Goal: Information Seeking & Learning: Stay updated

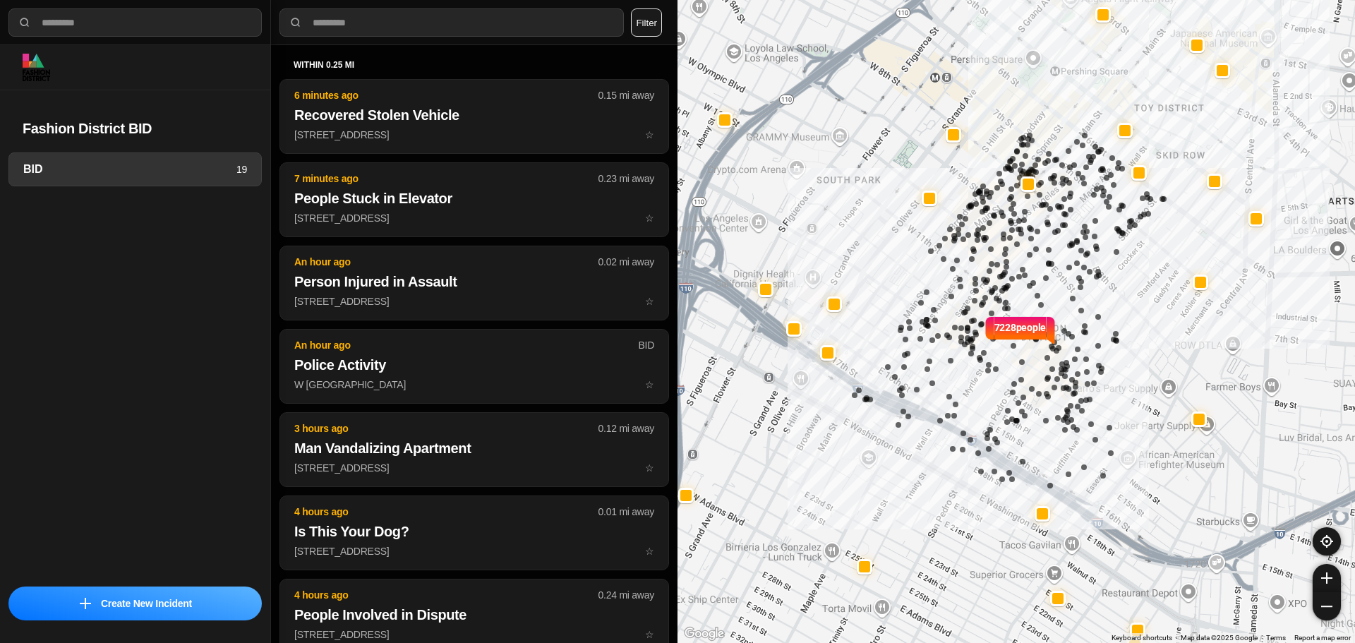
select select "*"
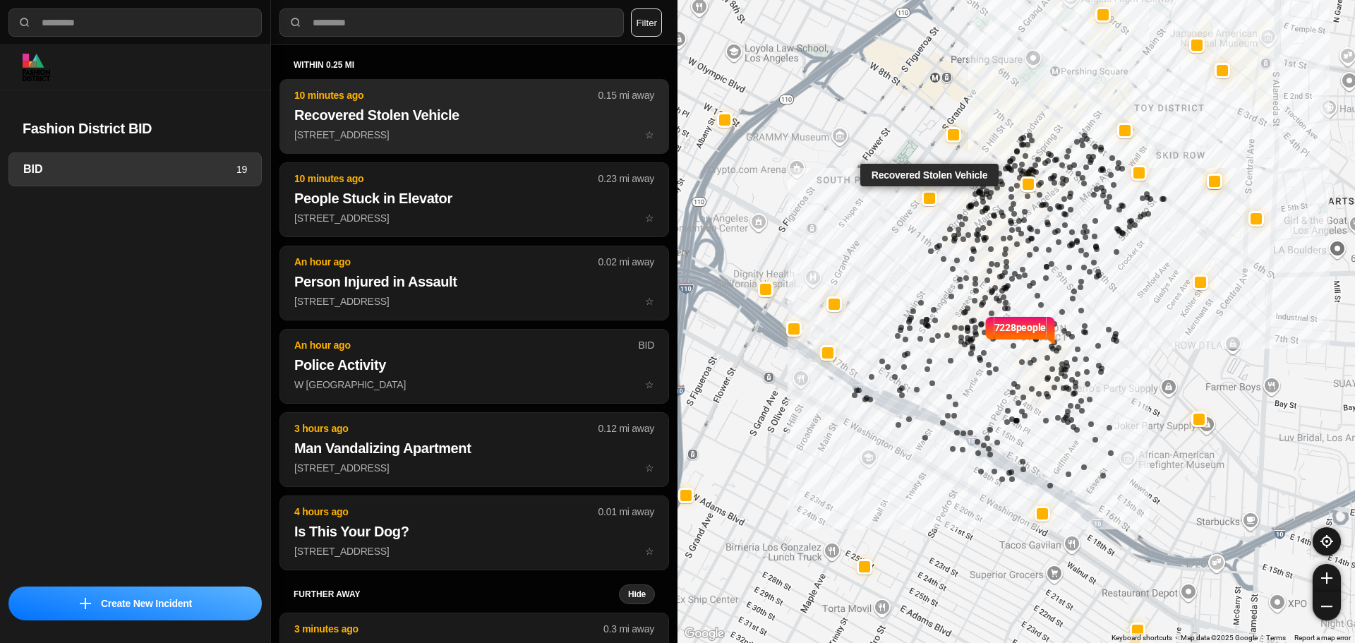
click at [509, 128] on p "409 West Olympic Boulevard ☆" at bounding box center [474, 135] width 360 height 14
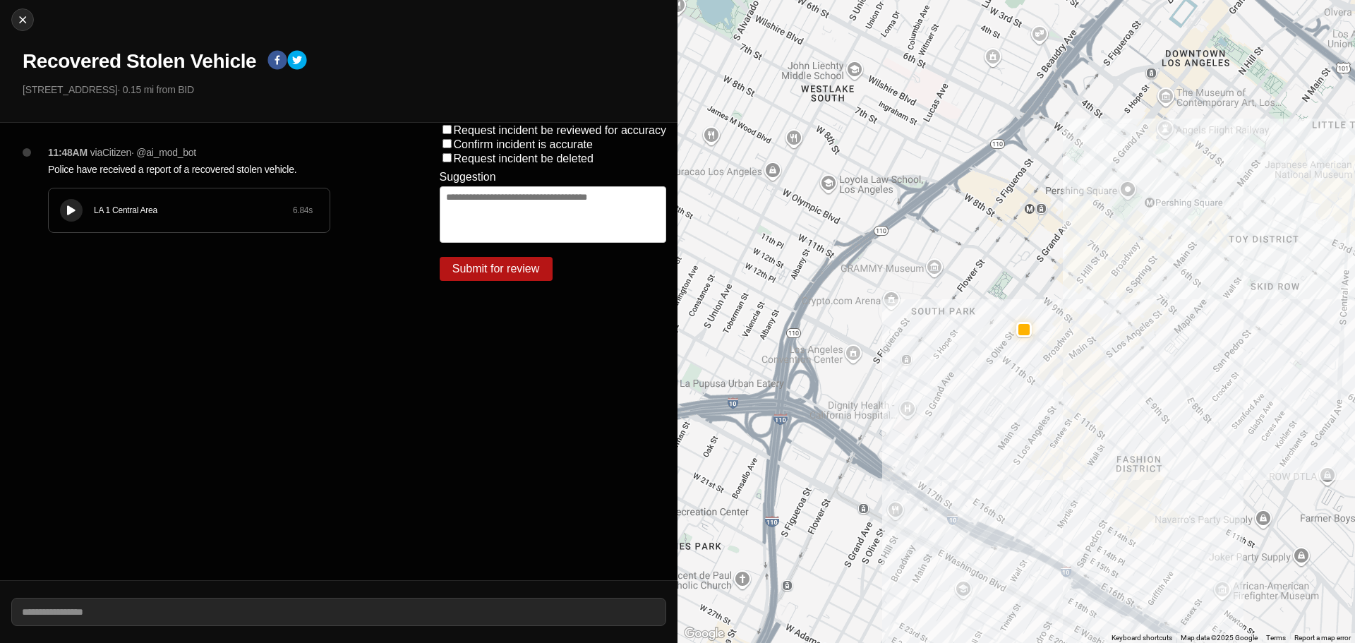
click at [66, 214] on div at bounding box center [71, 210] width 14 height 11
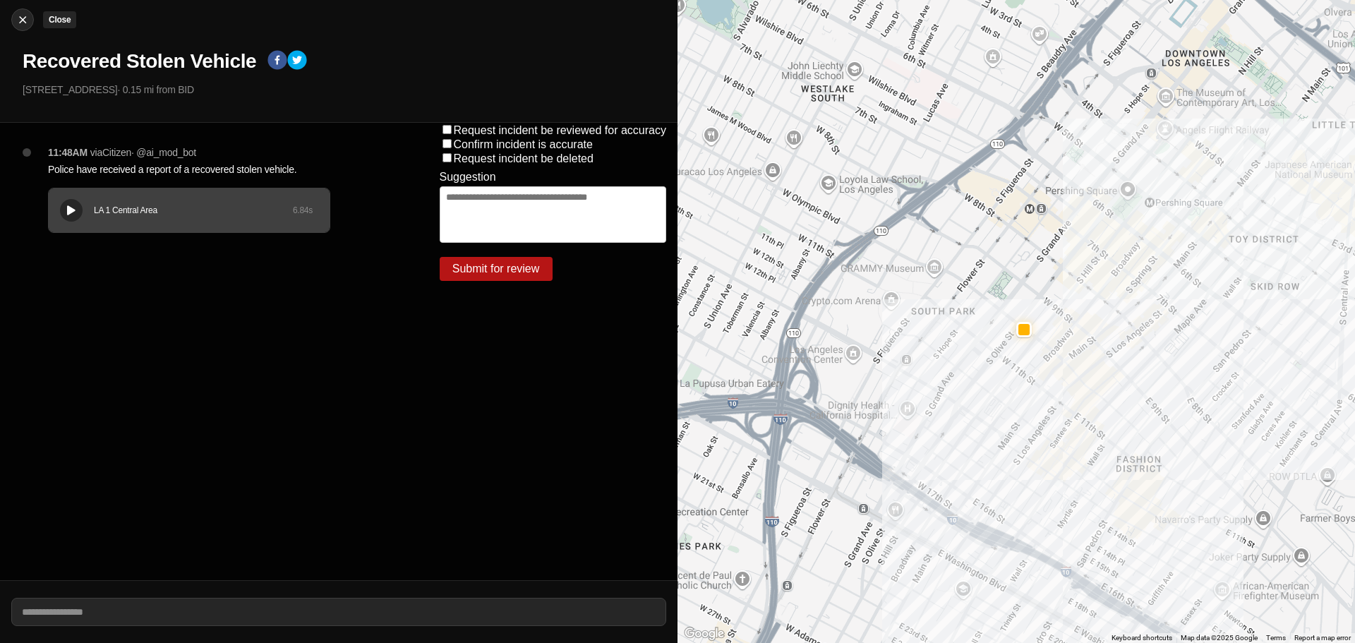
click at [25, 17] on img at bounding box center [23, 20] width 14 height 14
select select "*"
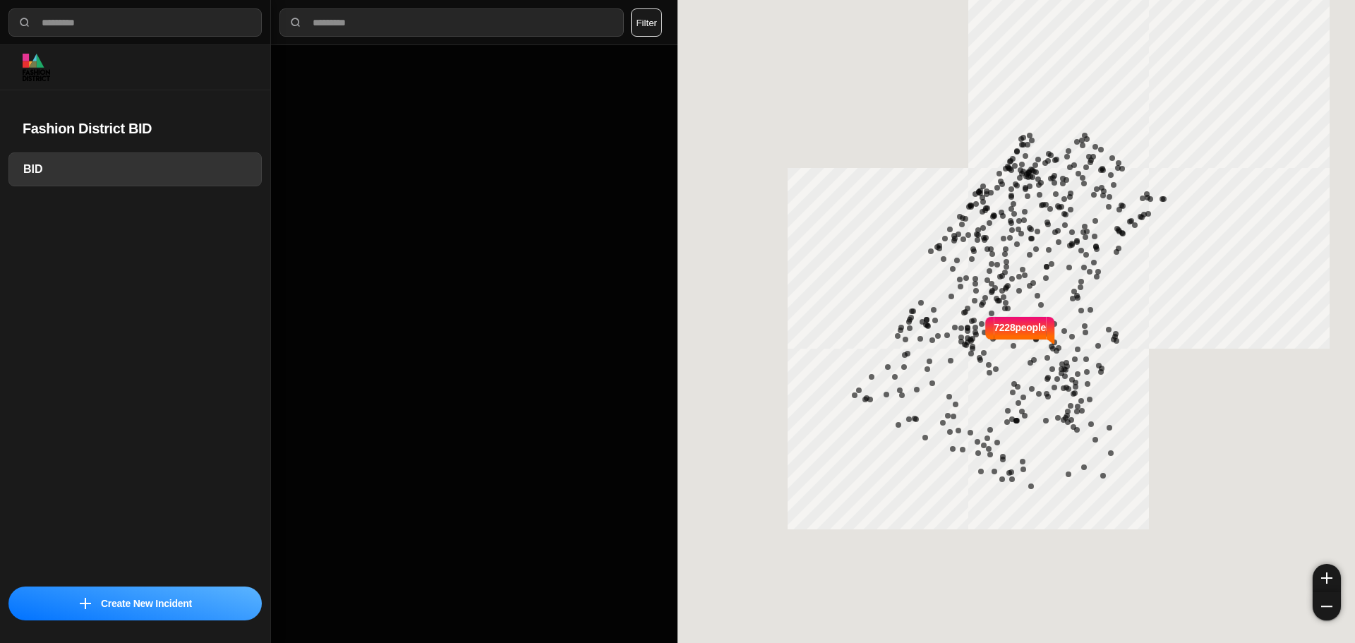
select select "*"
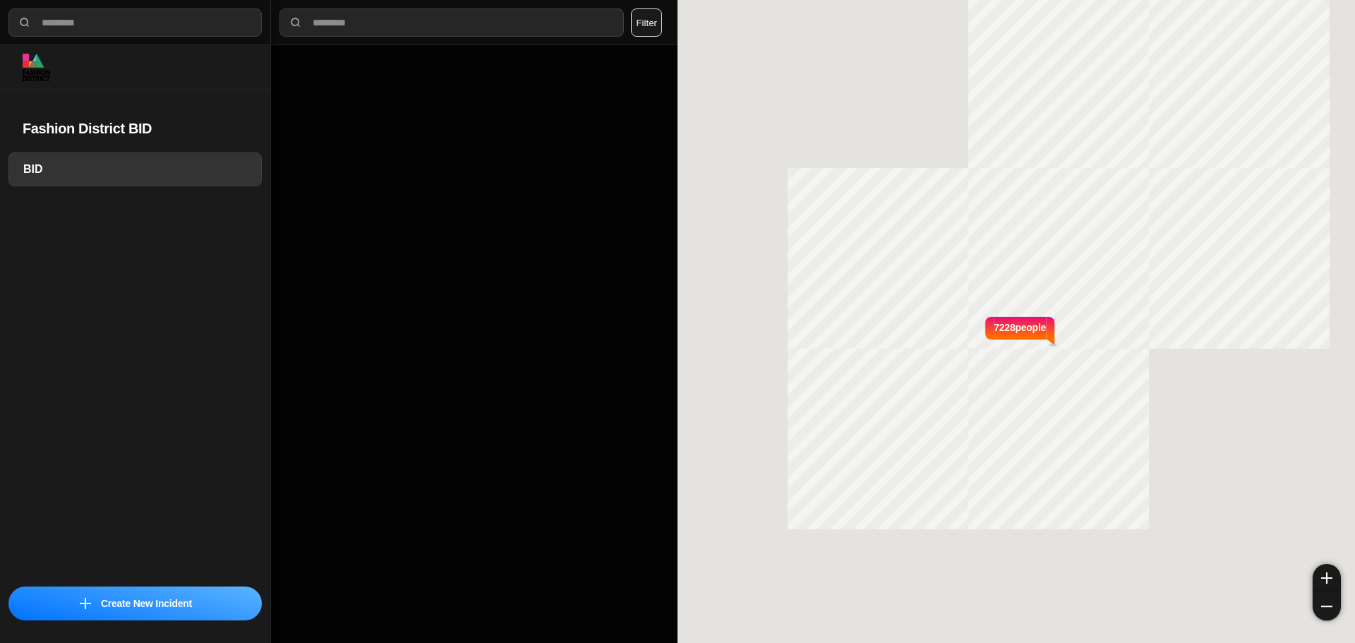
select select "*"
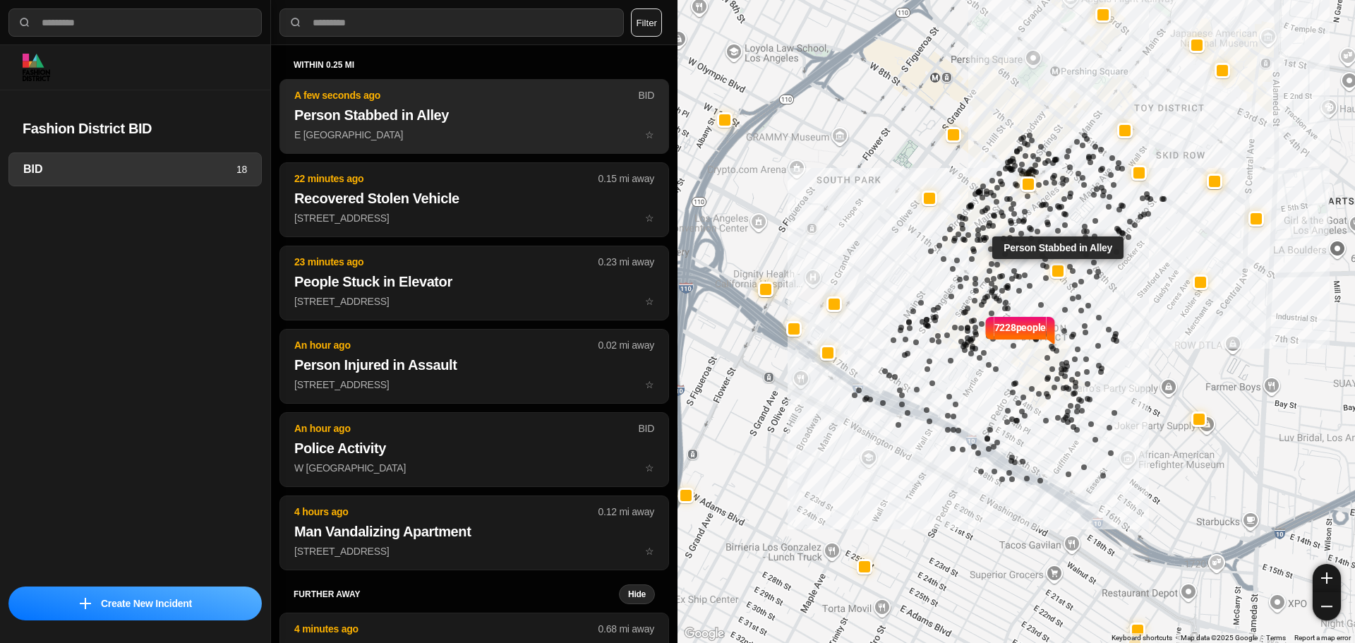
click at [522, 102] on button "A few seconds ago BID Person Stabbed in Alley E 9th St & Wall St ☆" at bounding box center [473, 116] width 389 height 75
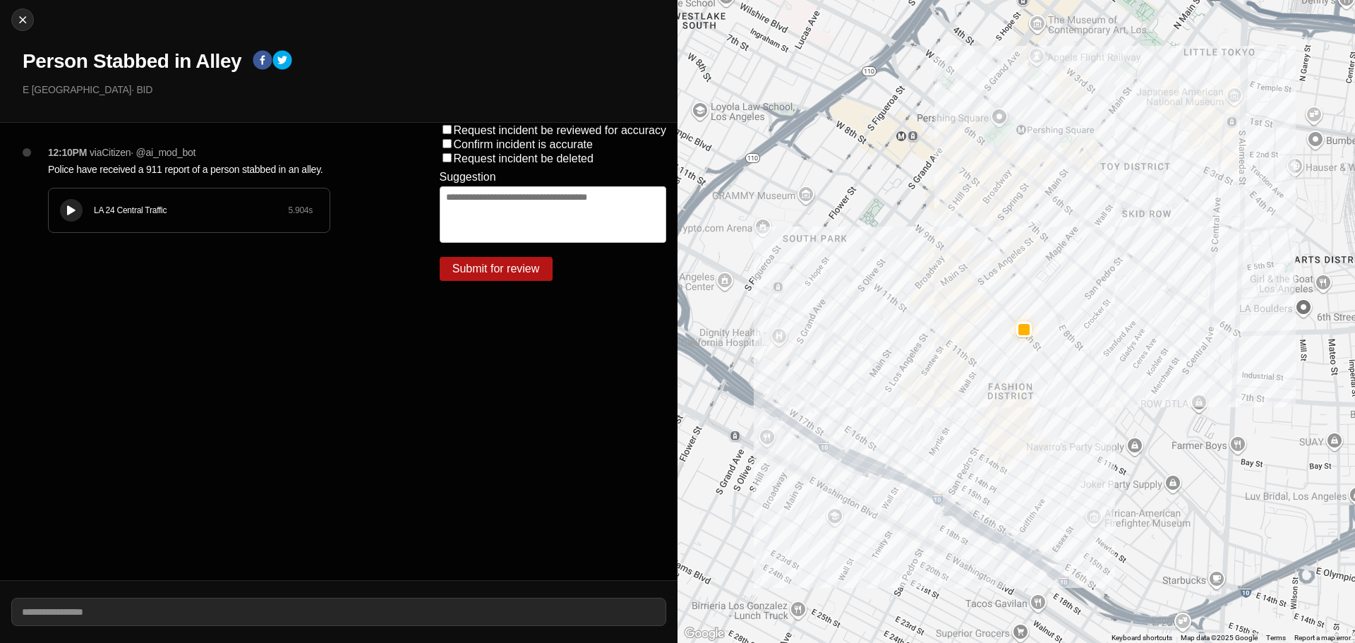
click at [69, 204] on button at bounding box center [71, 210] width 23 height 23
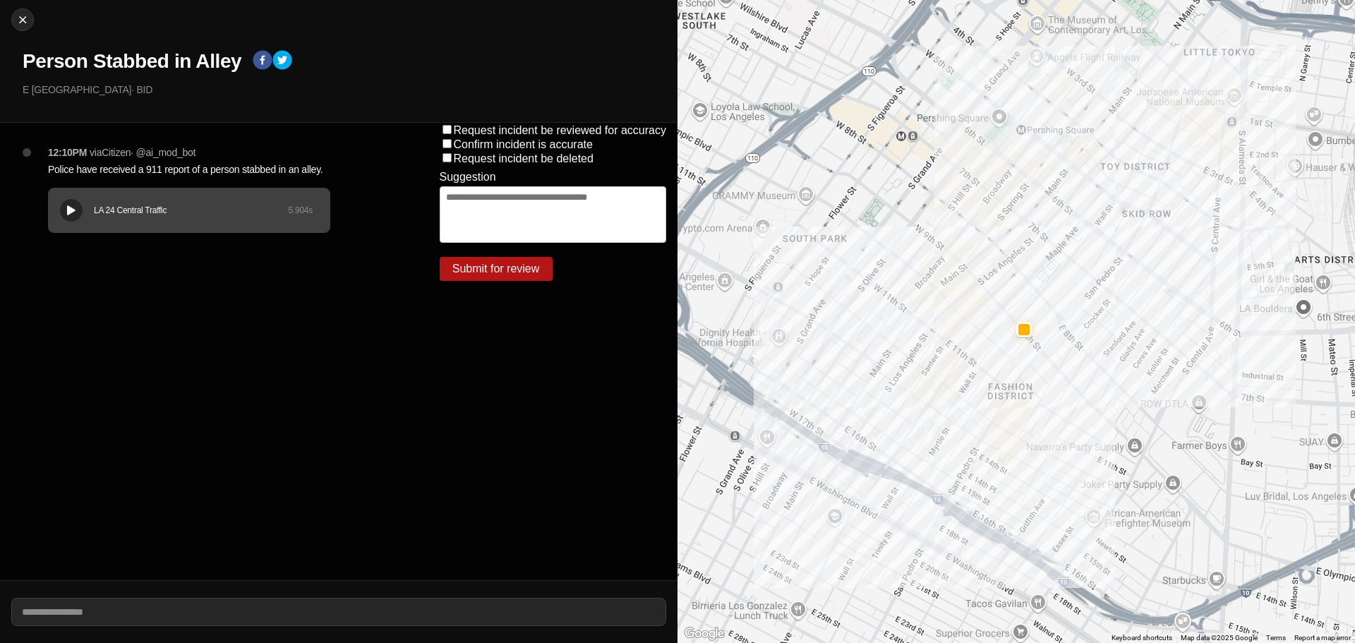
click at [78, 211] on button at bounding box center [71, 210] width 23 height 23
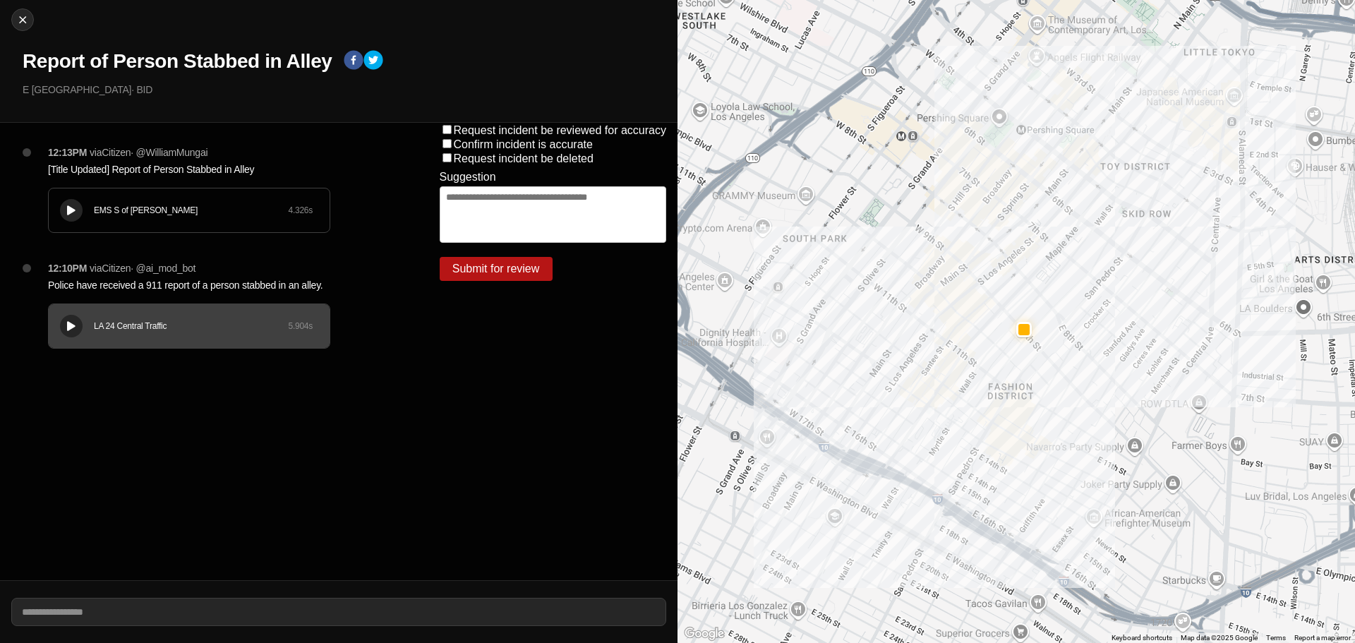
click at [74, 215] on div at bounding box center [71, 210] width 14 height 11
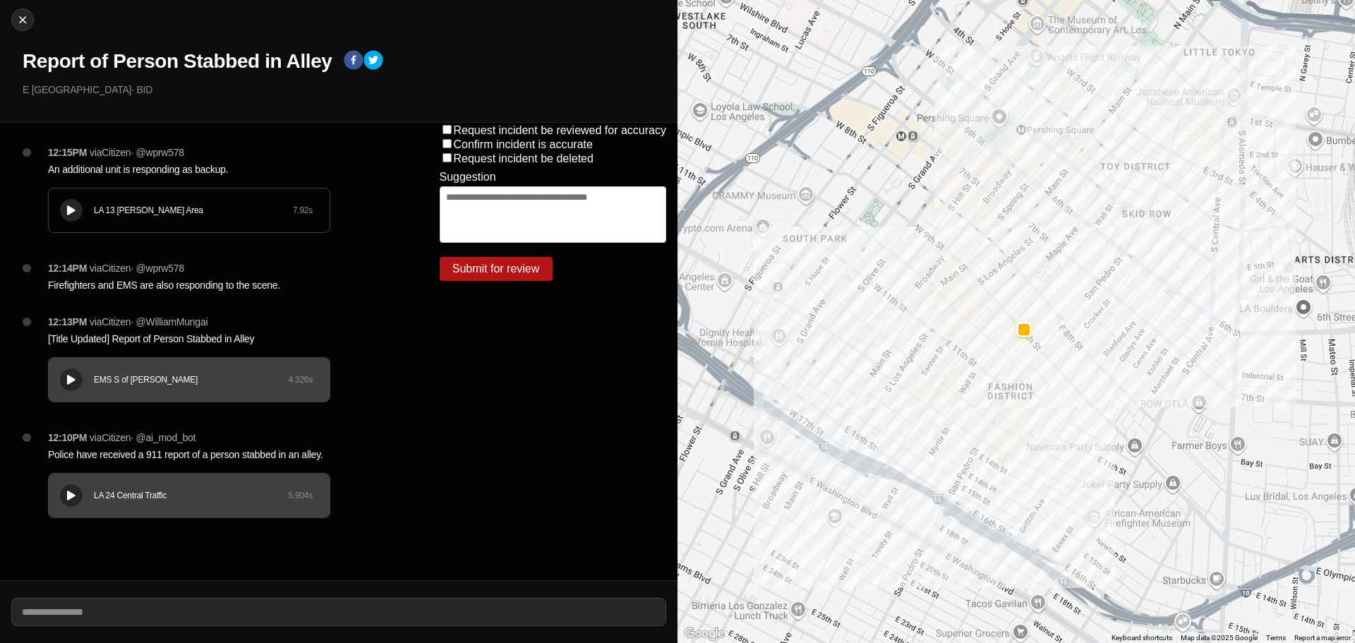
click at [84, 208] on div "LA 13 Newton Area 7.92 s" at bounding box center [189, 210] width 281 height 44
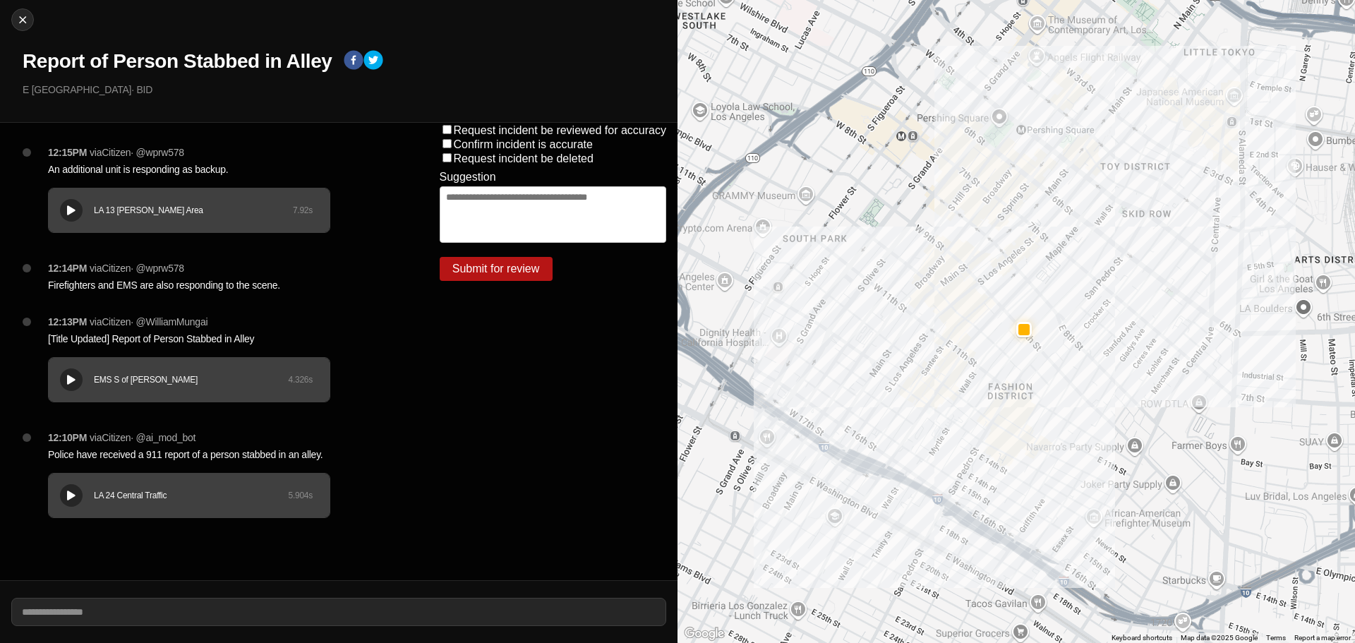
click at [71, 210] on icon at bounding box center [71, 210] width 8 height 9
click at [25, 25] on img at bounding box center [23, 20] width 14 height 14
select select "*"
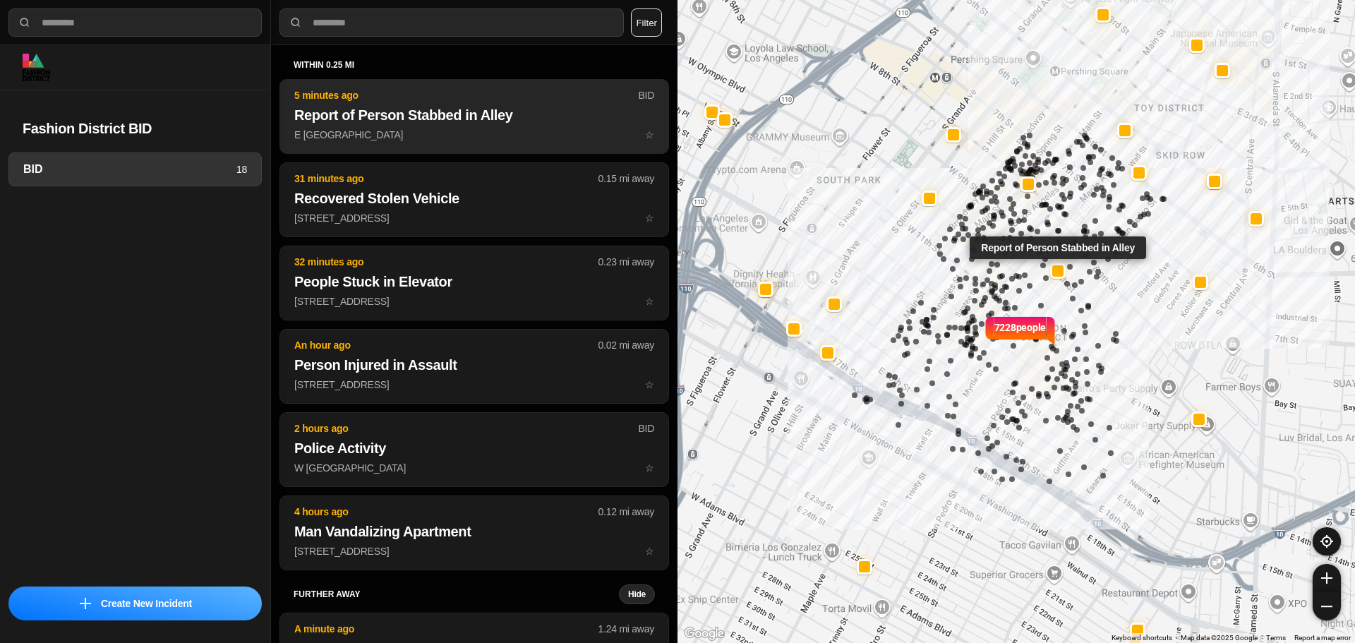
click at [396, 114] on h2 "Report of Person Stabbed in Alley" at bounding box center [474, 115] width 360 height 20
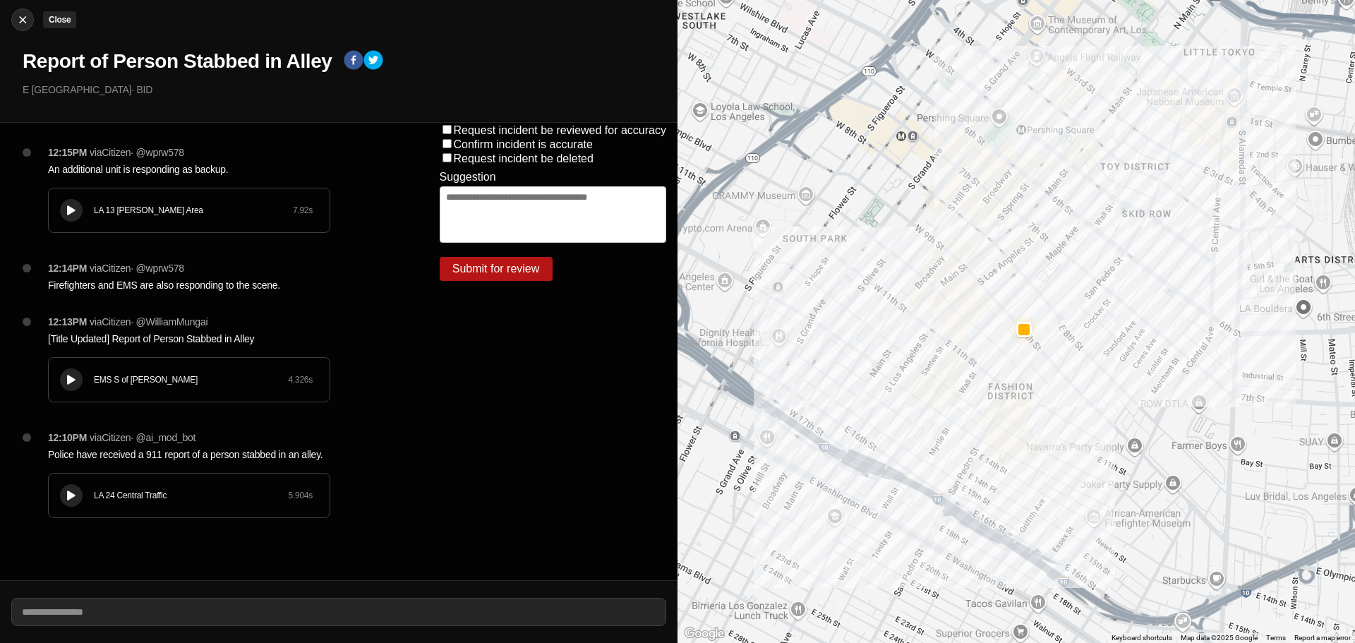
click at [32, 18] on div at bounding box center [22, 20] width 21 height 14
select select "*"
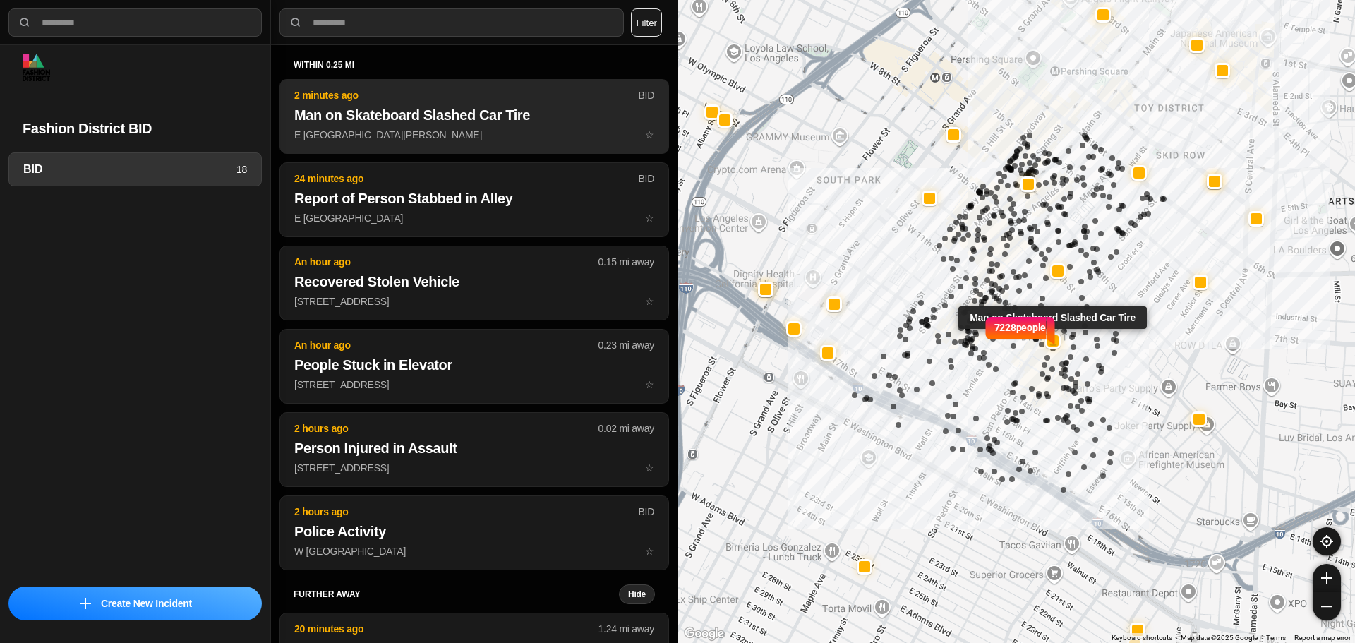
click at [309, 129] on p "E 11th St & S San Pedro St ☆" at bounding box center [474, 135] width 360 height 14
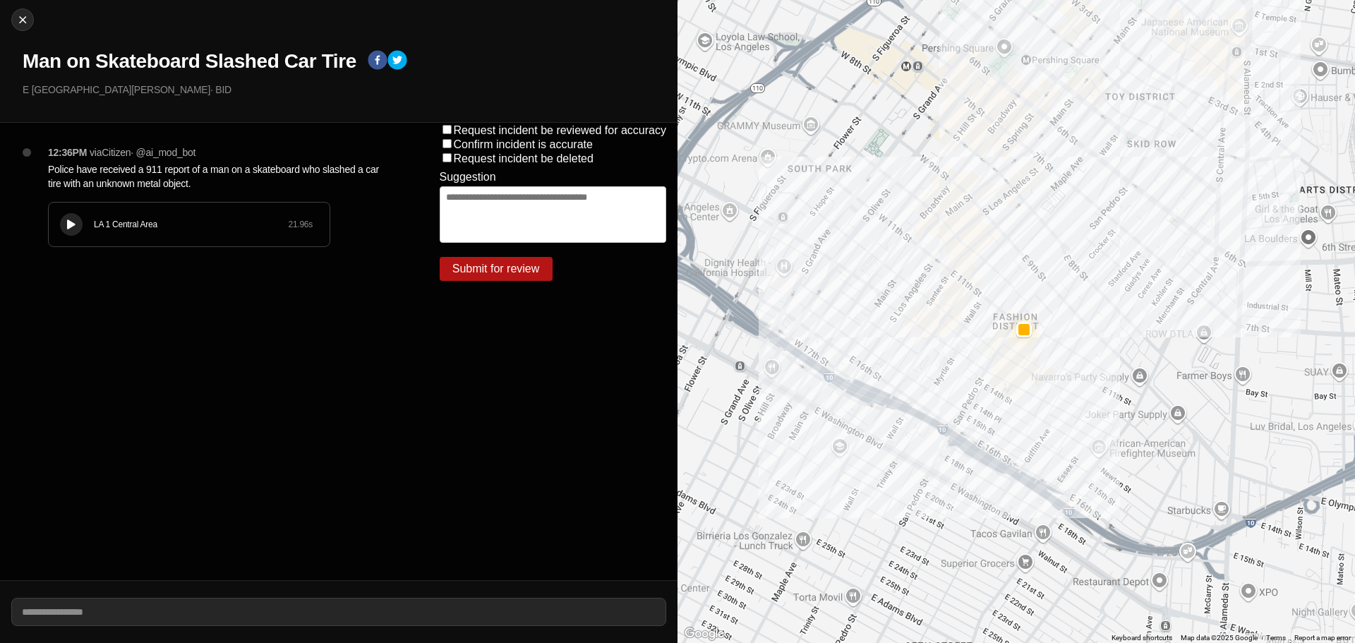
click at [58, 226] on div "LA 1 Central Area 21.96 s" at bounding box center [189, 224] width 281 height 44
click at [74, 225] on icon at bounding box center [71, 224] width 8 height 9
click at [73, 225] on icon at bounding box center [71, 224] width 8 height 9
click at [145, 232] on div "LA 1 Central Area 21.96 s" at bounding box center [189, 224] width 281 height 44
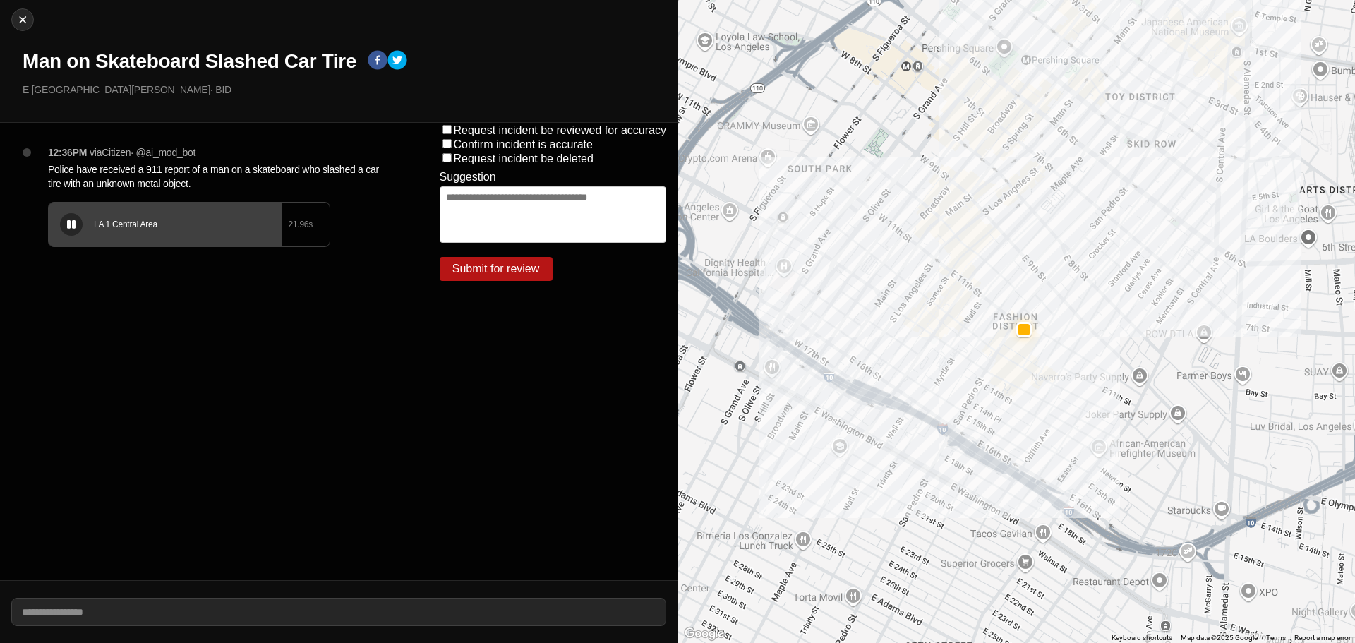
click at [69, 218] on button at bounding box center [71, 224] width 23 height 23
click at [28, 21] on img at bounding box center [23, 20] width 14 height 14
select select "*"
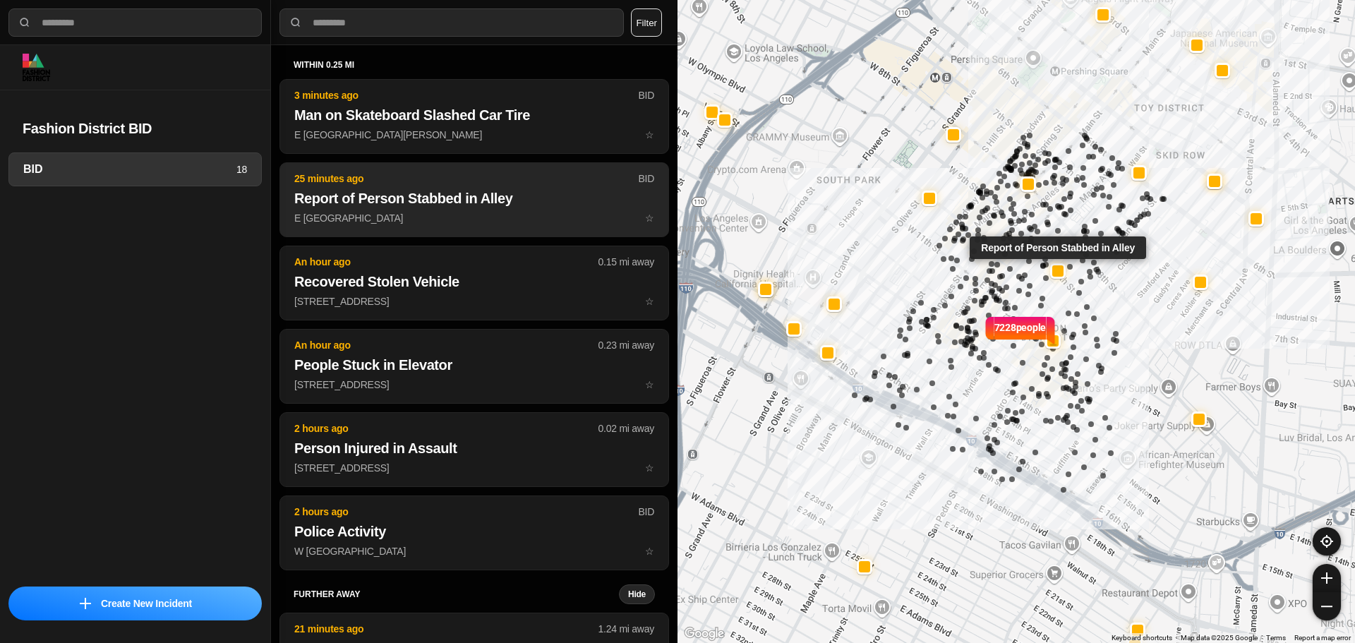
click at [500, 210] on button "25 minutes ago BID Report of Person Stabbed in Alley E 9th St & Wall St ☆" at bounding box center [473, 199] width 389 height 75
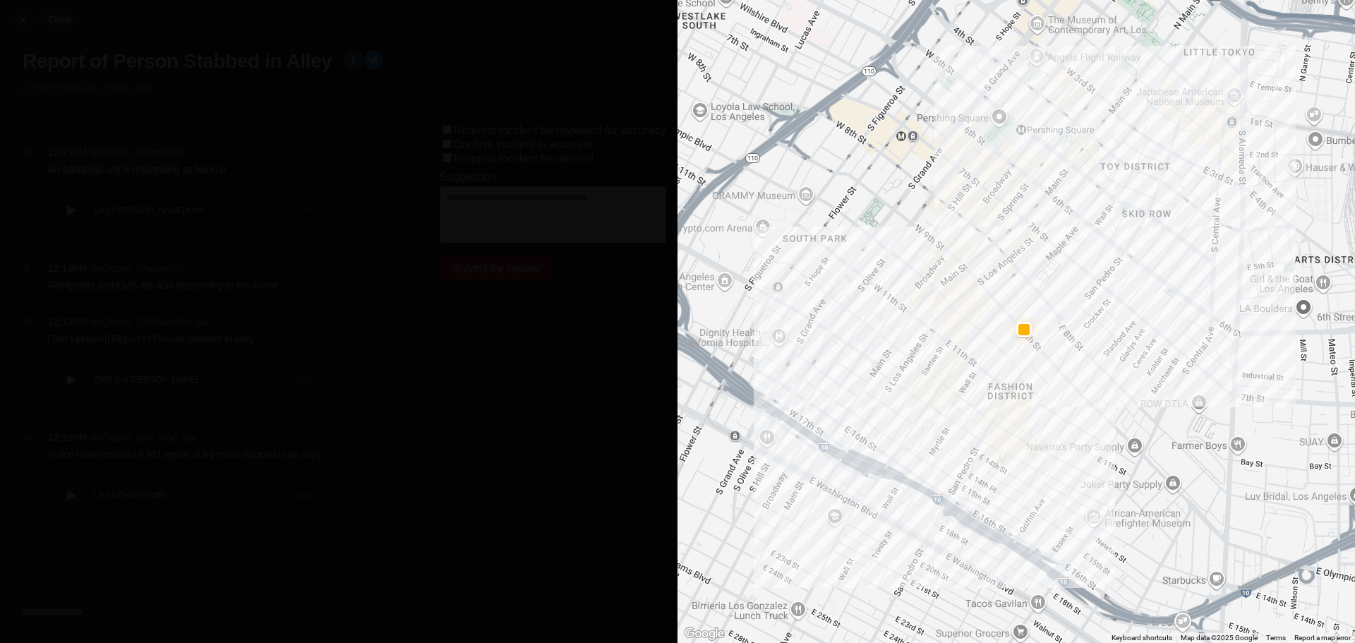
click at [25, 20] on img at bounding box center [23, 20] width 14 height 14
select select "*"
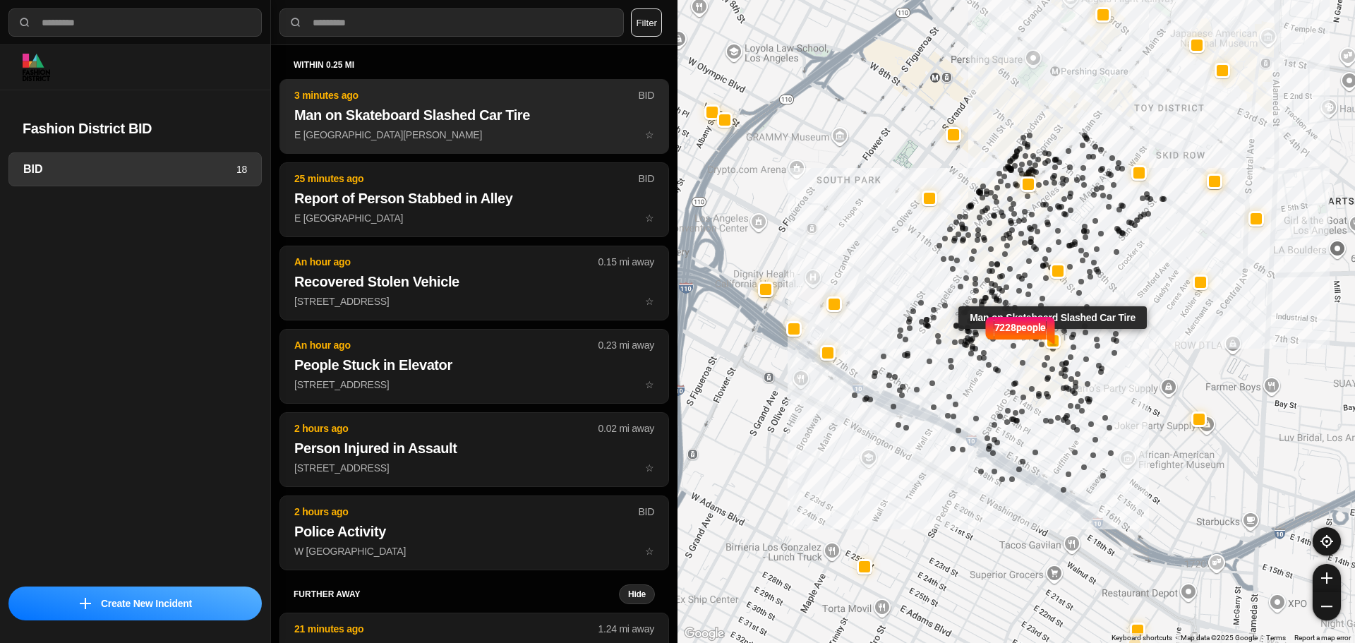
click at [434, 132] on p "E 11th St & S San Pedro St ☆" at bounding box center [474, 135] width 360 height 14
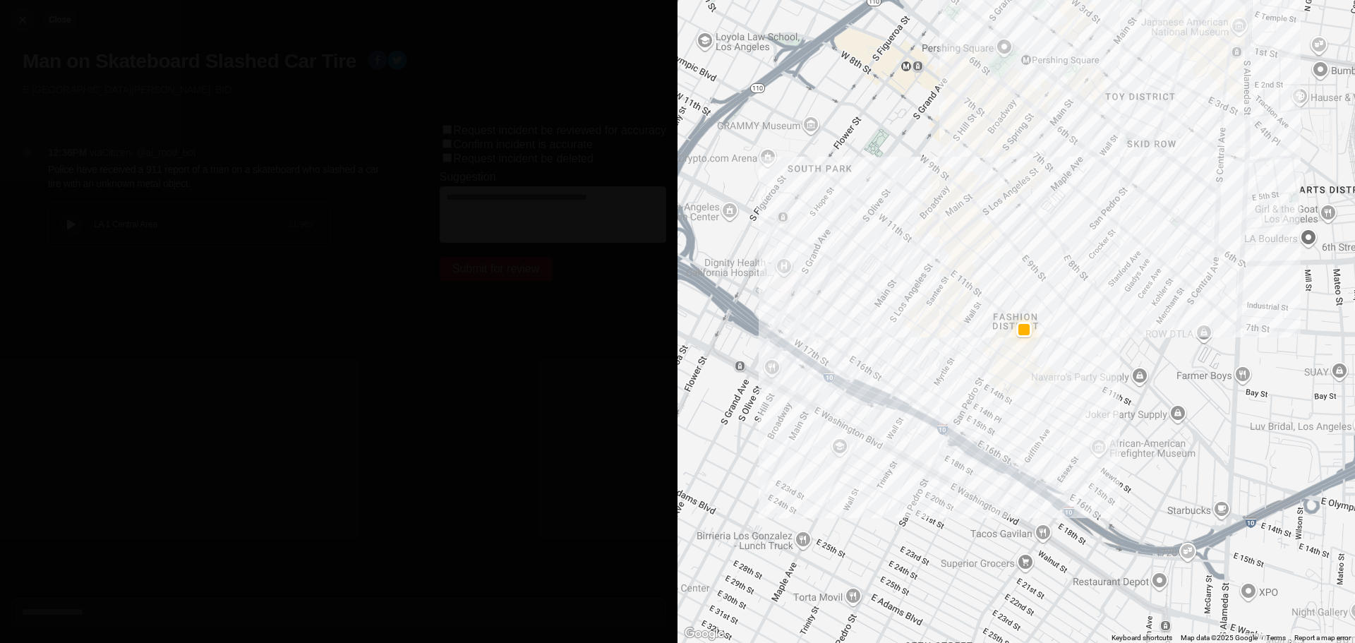
click at [33, 23] on button "Close" at bounding box center [22, 19] width 23 height 23
select select "*"
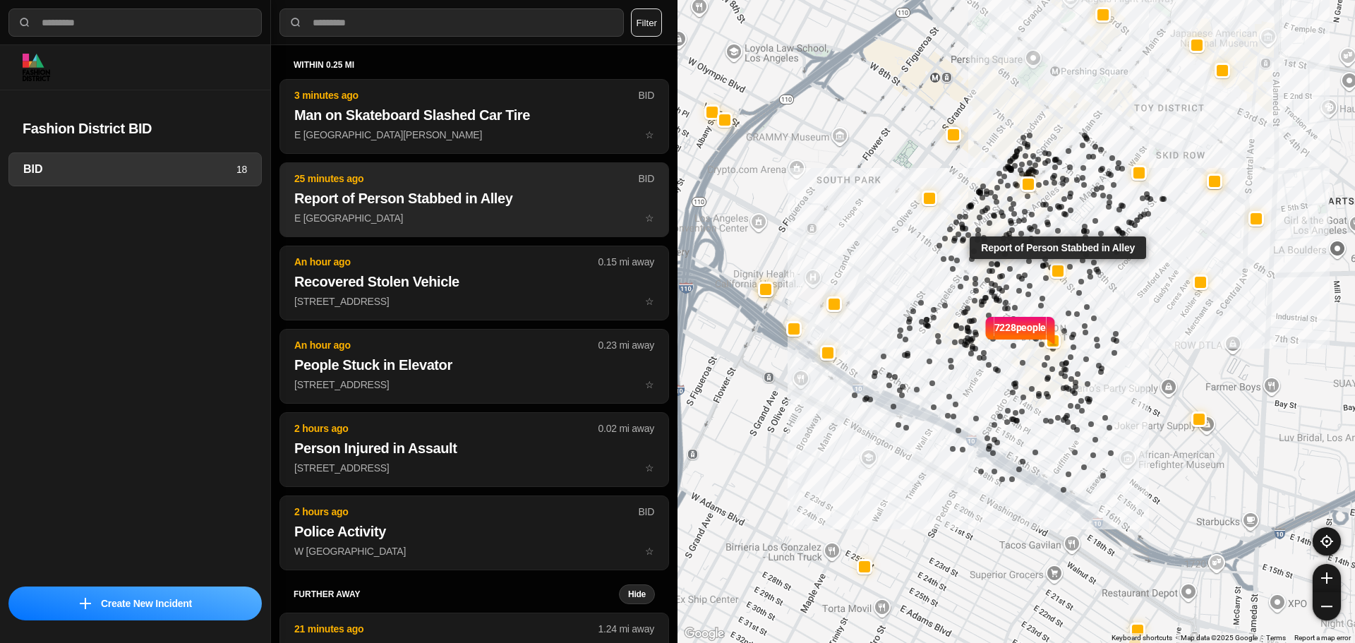
click at [371, 201] on h2 "Report of Person Stabbed in Alley" at bounding box center [474, 198] width 360 height 20
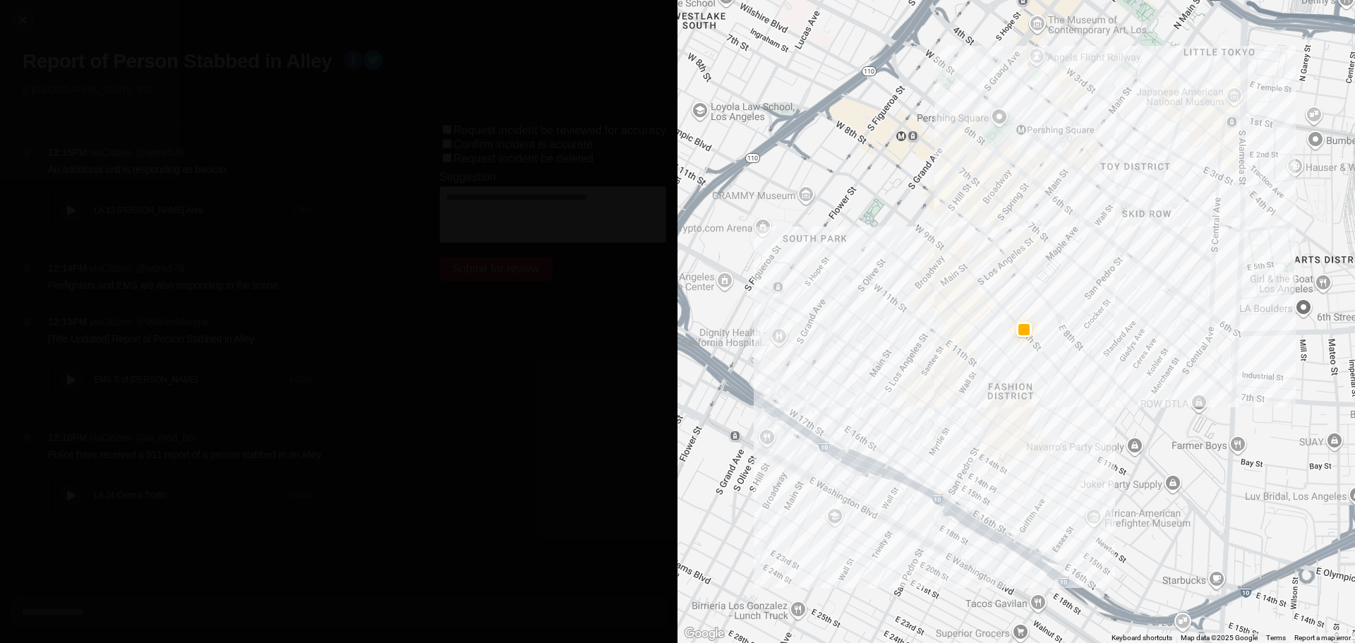
drag, startPoint x: 40, startPoint y: 200, endPoint x: 60, endPoint y: 200, distance: 19.8
click at [42, 200] on div "12:15PM via Citizen · @ wprw578 An additional unit is responding as backup. LA …" at bounding box center [221, 203] width 369 height 116
click at [60, 200] on div "LA 13 Newton Area 7.92 s" at bounding box center [189, 210] width 281 height 44
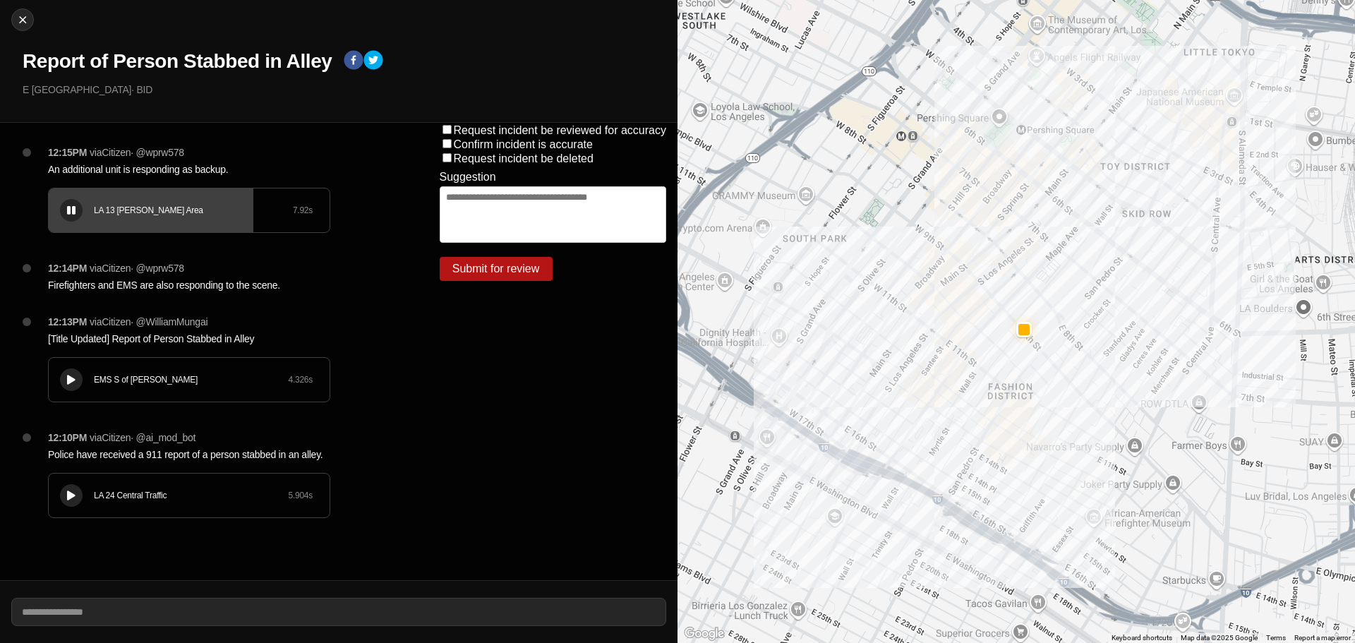
click at [65, 226] on div "LA 13 Newton Area 7.92 s" at bounding box center [189, 210] width 281 height 44
click at [67, 210] on icon at bounding box center [71, 210] width 8 height 9
click at [71, 494] on icon at bounding box center [71, 495] width 8 height 9
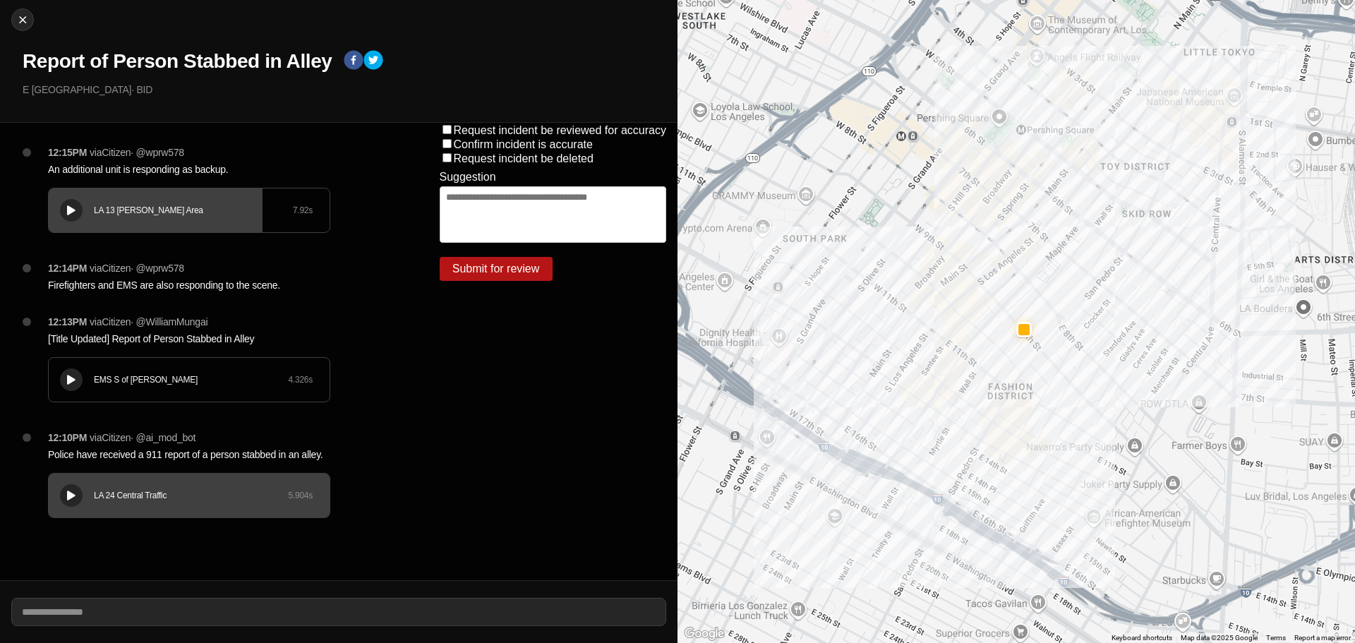
click at [82, 375] on div "EMS S of Mulholland 4.326 s" at bounding box center [189, 380] width 281 height 44
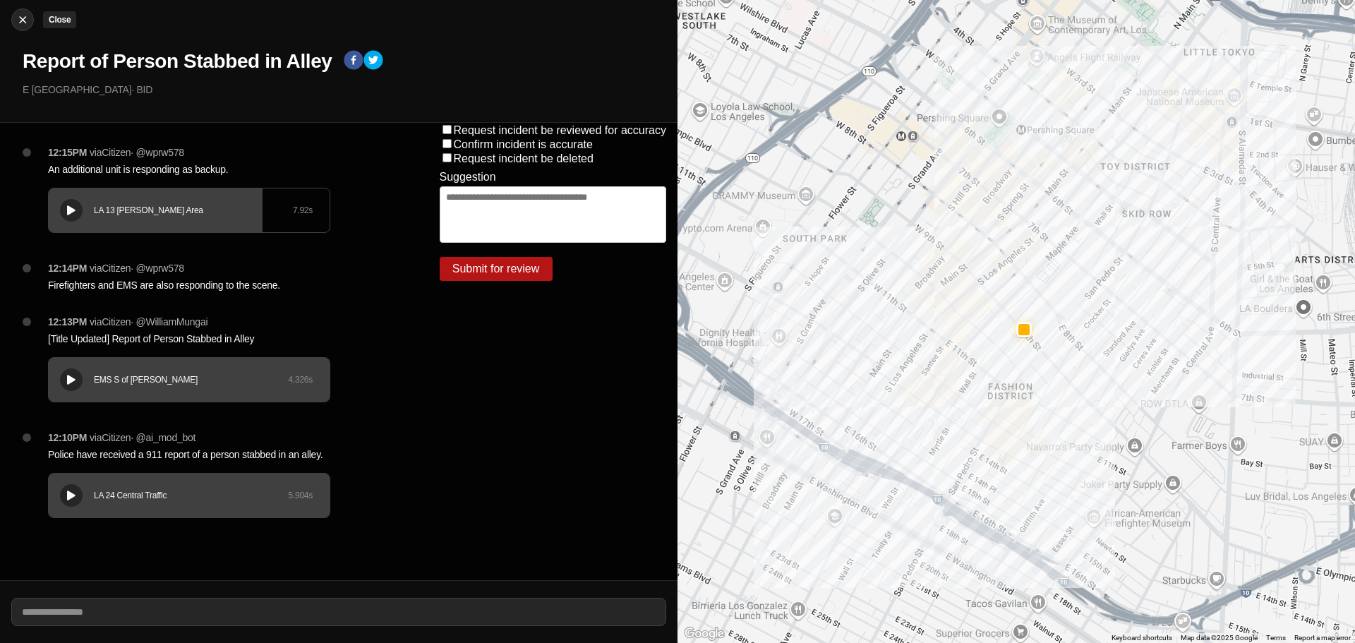
click at [13, 22] on div at bounding box center [22, 20] width 21 height 14
select select "*"
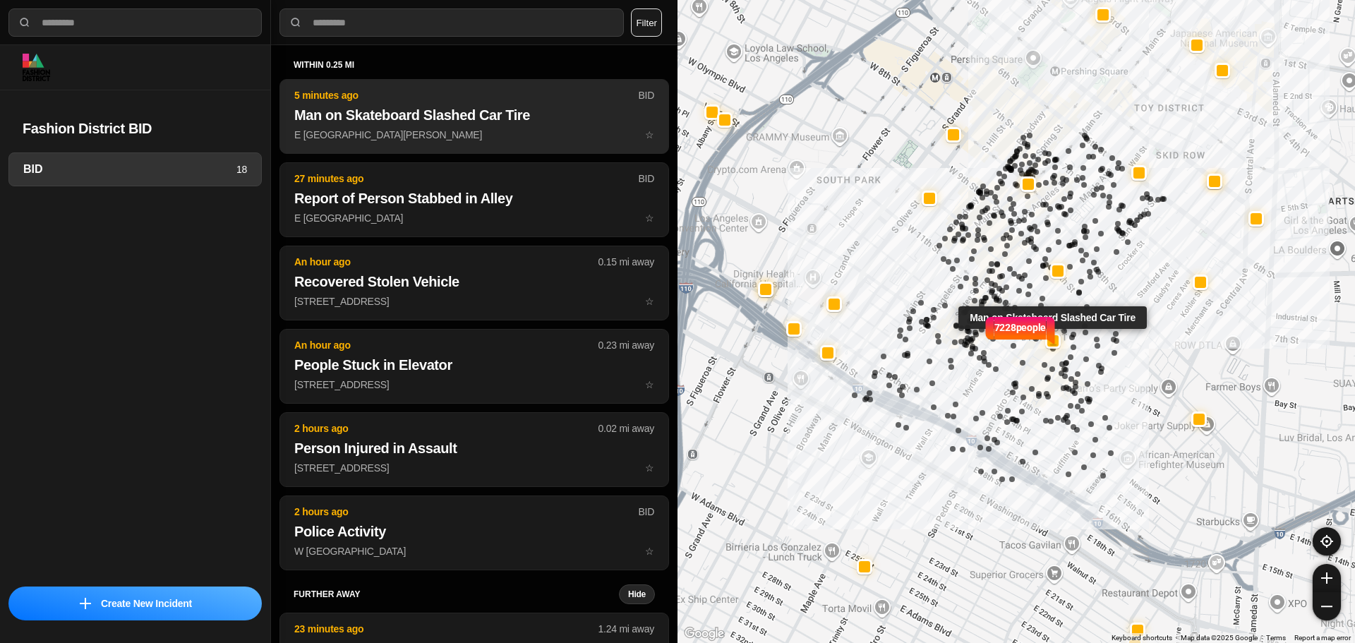
click at [375, 146] on button "5 minutes ago BID Man on Skateboard Slashed Car Tire E 11th St & S San Pedro St…" at bounding box center [473, 116] width 389 height 75
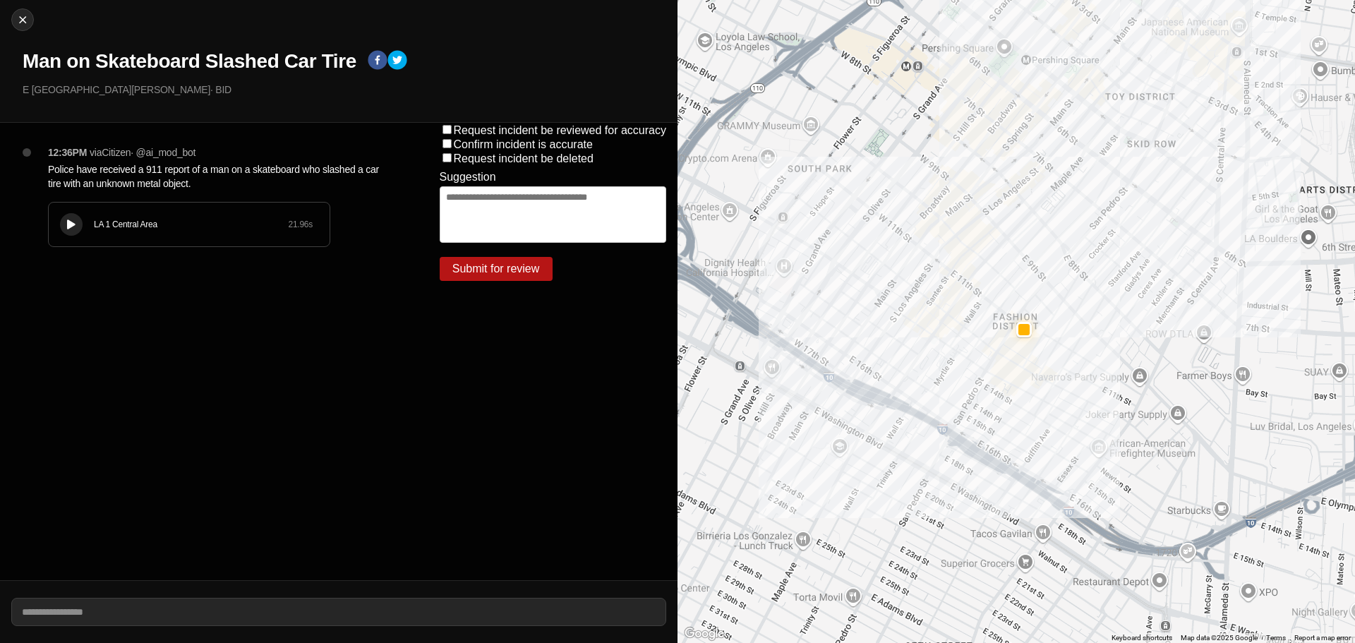
click at [111, 221] on div "LA 1 Central Area" at bounding box center [191, 224] width 194 height 11
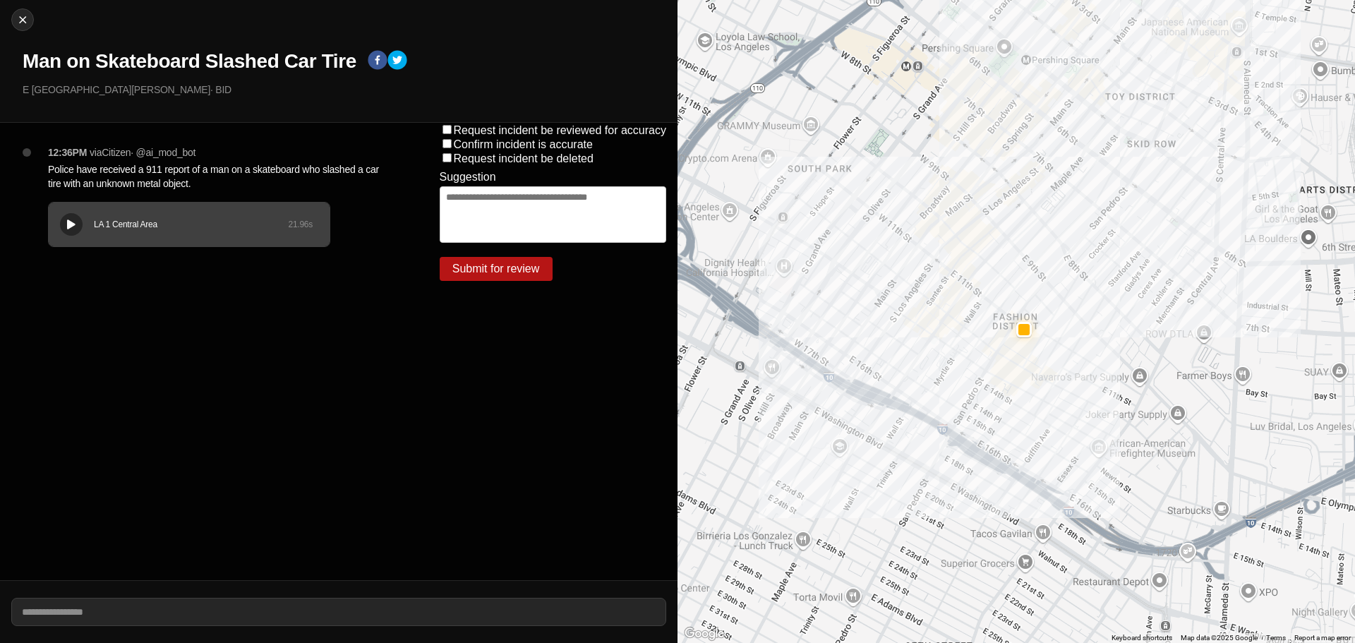
click at [17, 30] on div "Close Man on Skateboard Slashed Car Tire E 11th St & S San Pedro St · BID" at bounding box center [338, 61] width 677 height 123
click at [28, 18] on img at bounding box center [23, 20] width 14 height 14
select select "*"
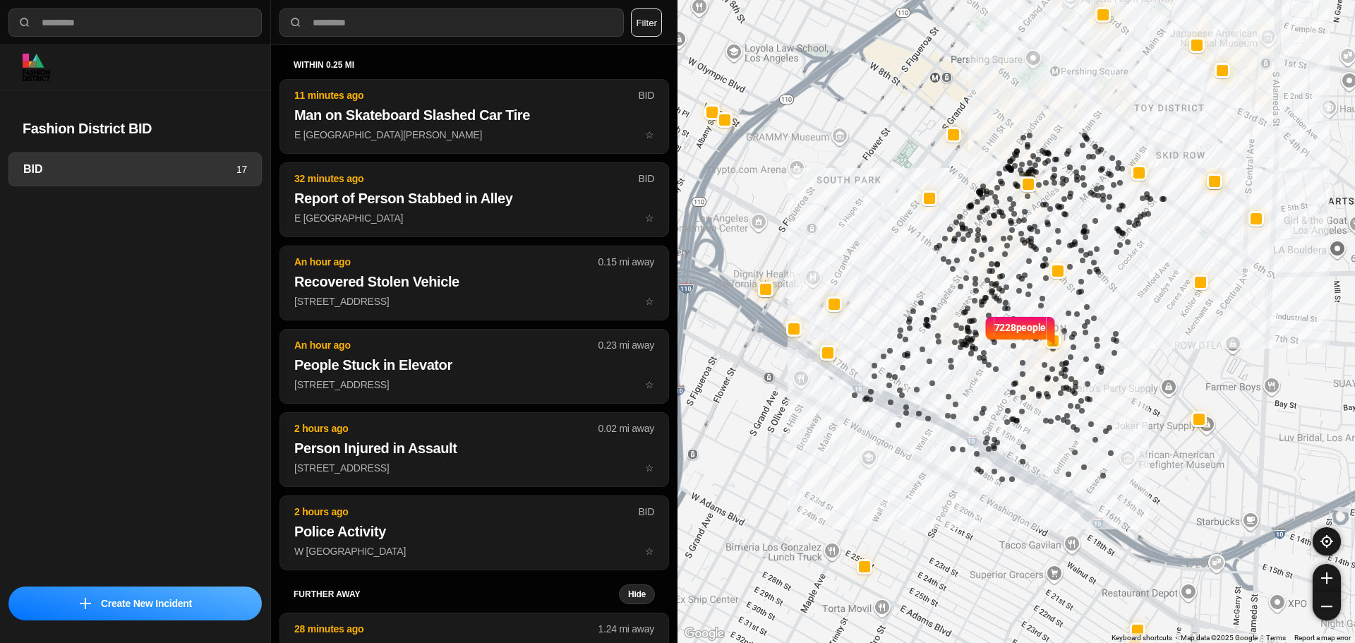
select select "*"
